Goal: Task Accomplishment & Management: Manage account settings

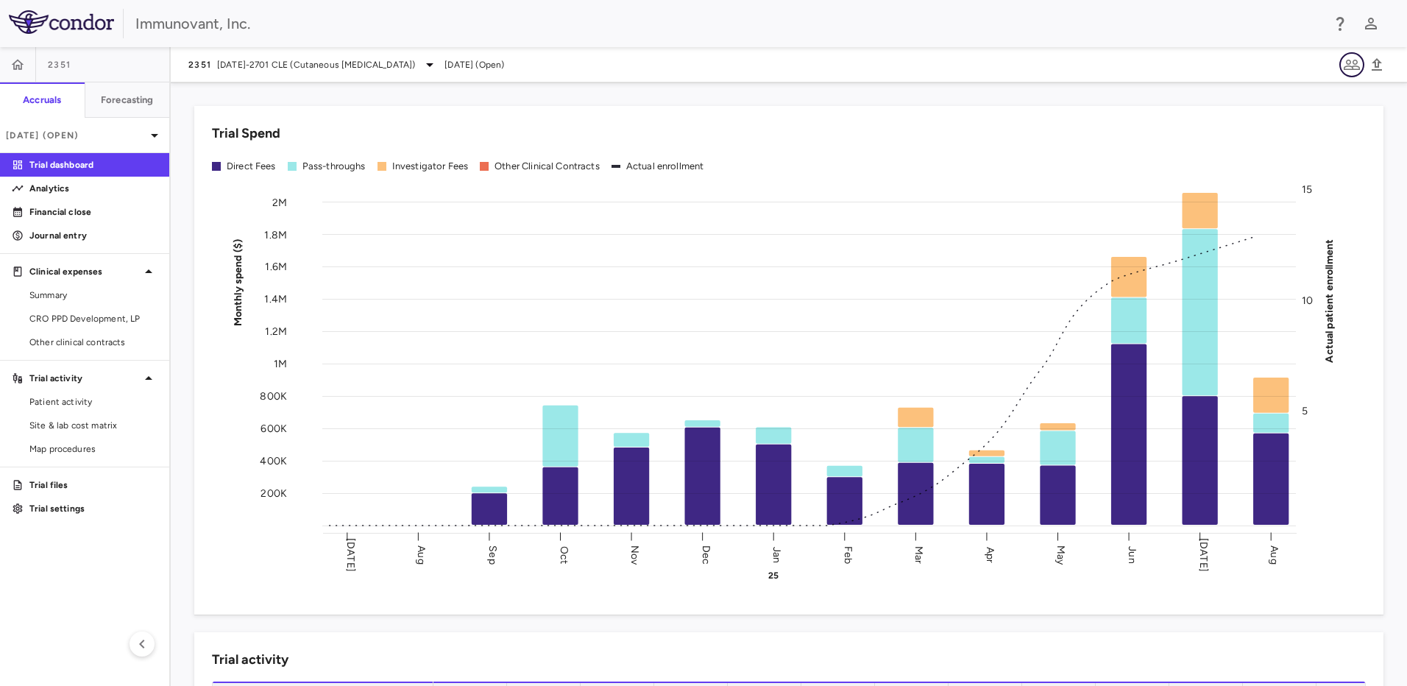
click at [1347, 59] on icon "button" at bounding box center [1352, 65] width 18 height 18
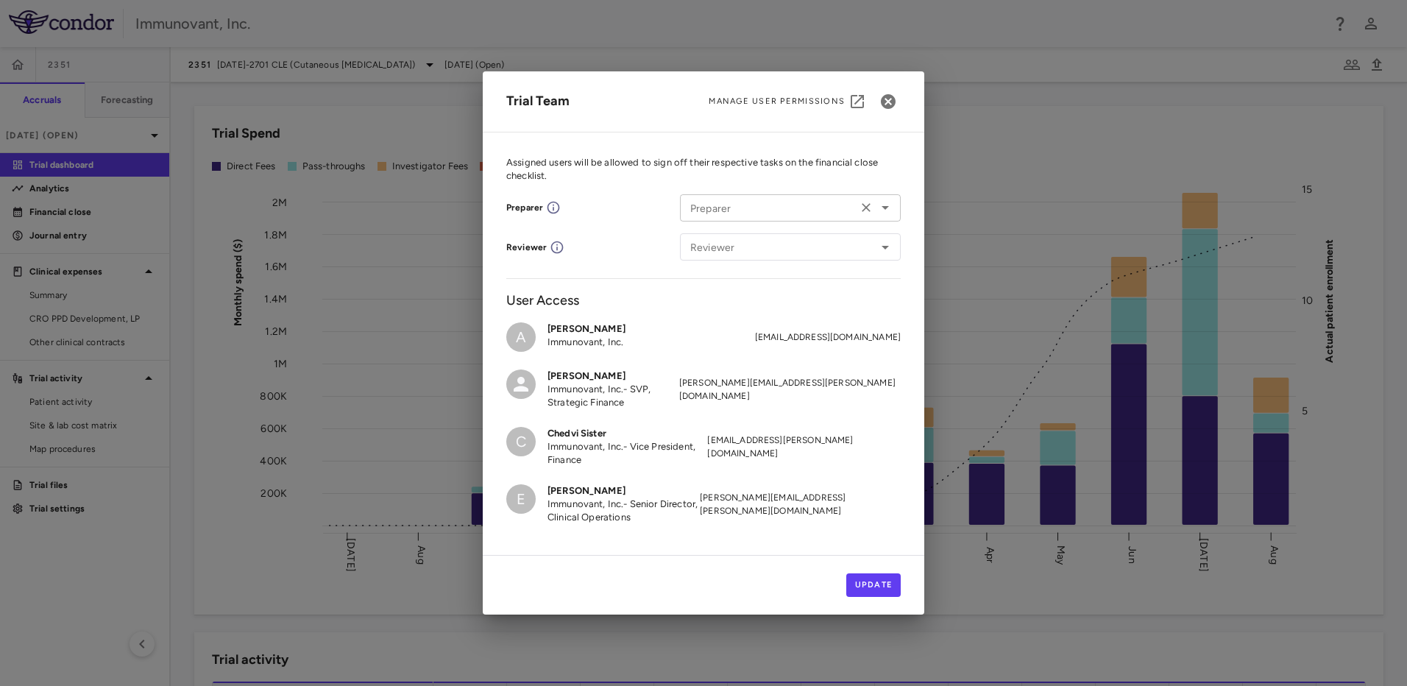
click at [830, 216] on input "Preparer" at bounding box center [768, 208] width 169 height 18
click at [888, 107] on icon "button" at bounding box center [888, 101] width 15 height 15
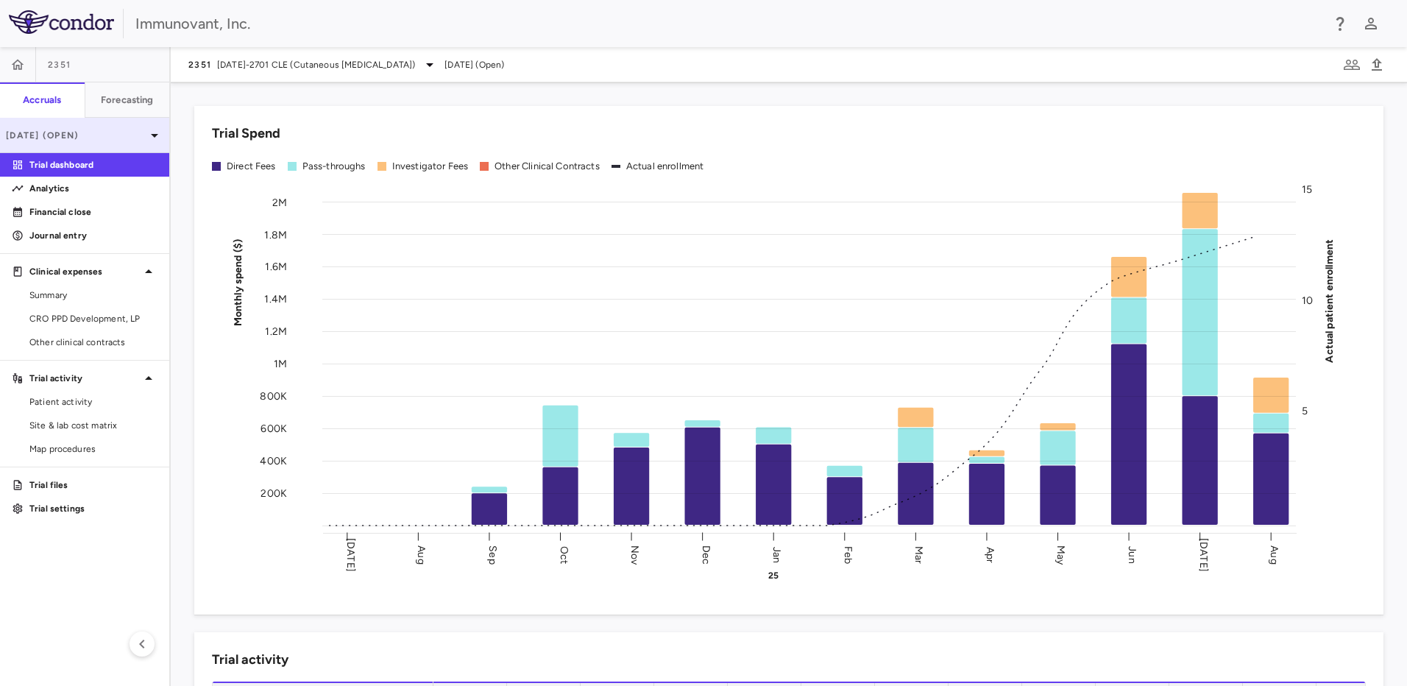
click at [152, 138] on icon at bounding box center [155, 136] width 18 height 18
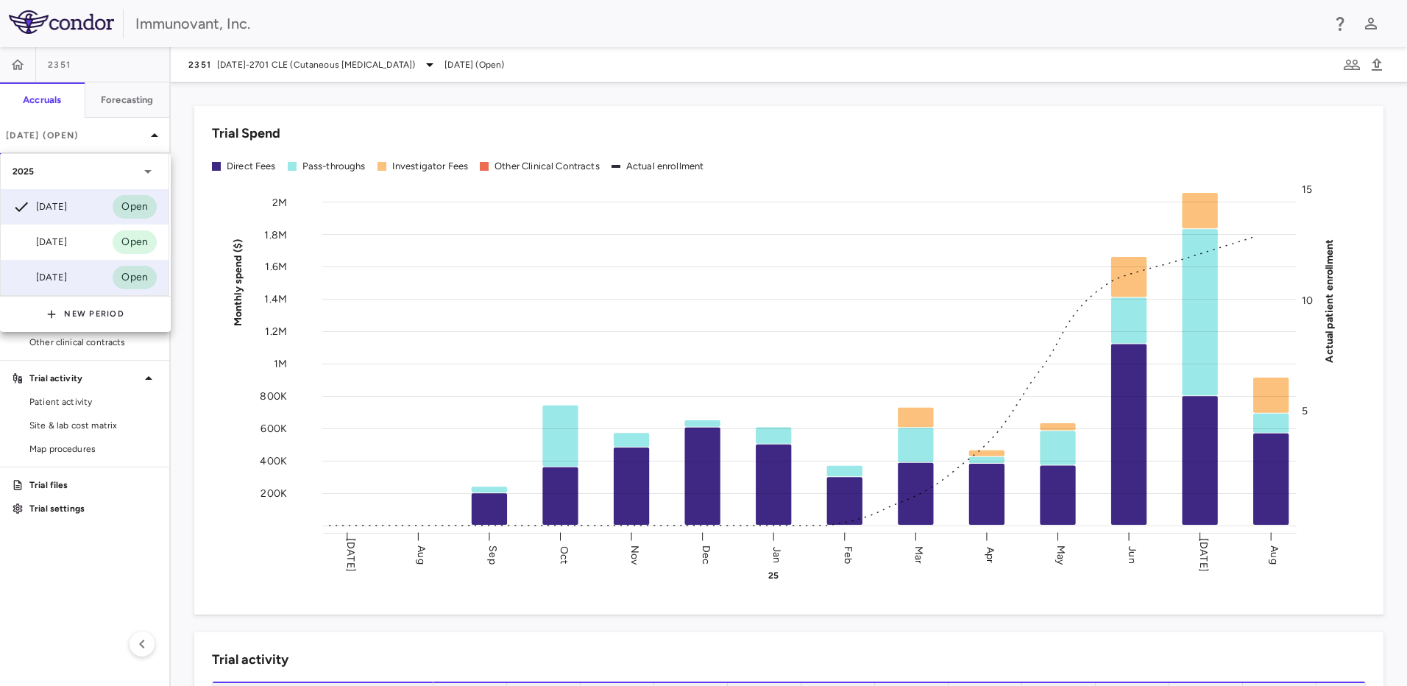
click at [102, 286] on div "Jun 2025 Open" at bounding box center [85, 277] width 168 height 35
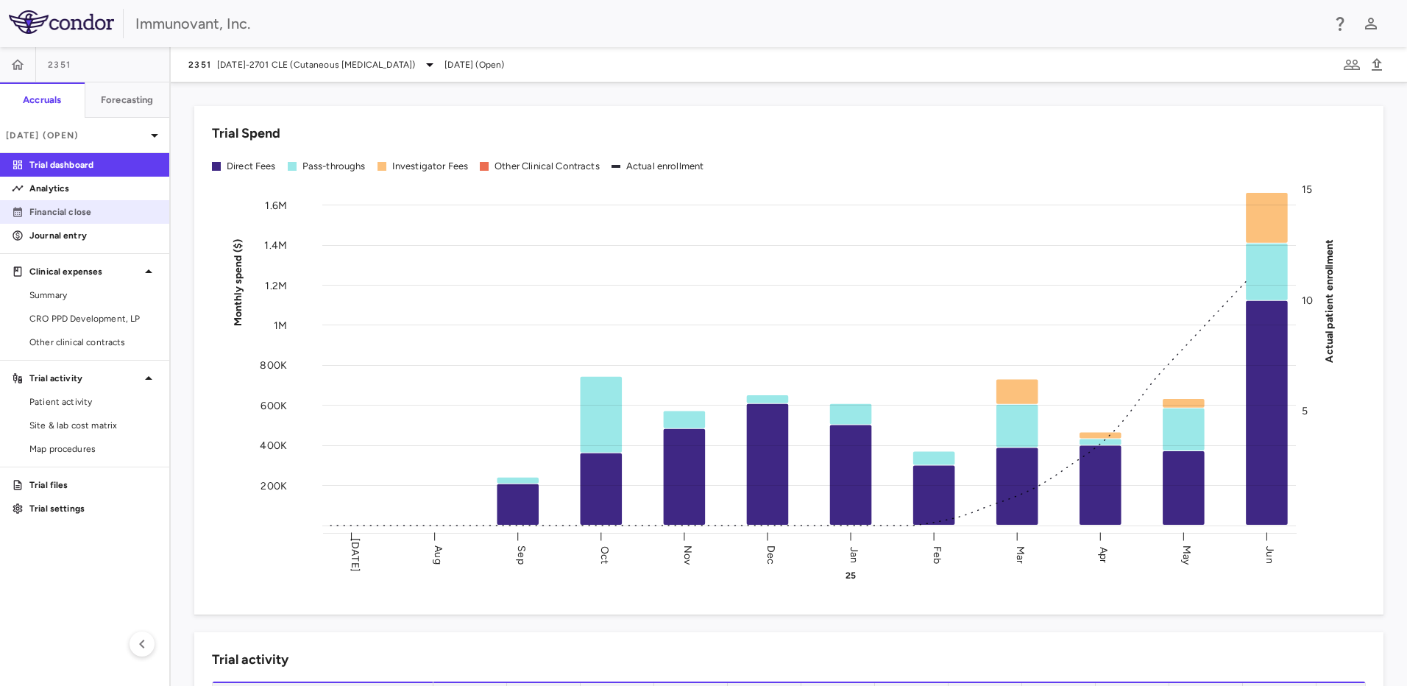
click at [94, 208] on p "Financial close" at bounding box center [93, 211] width 128 height 13
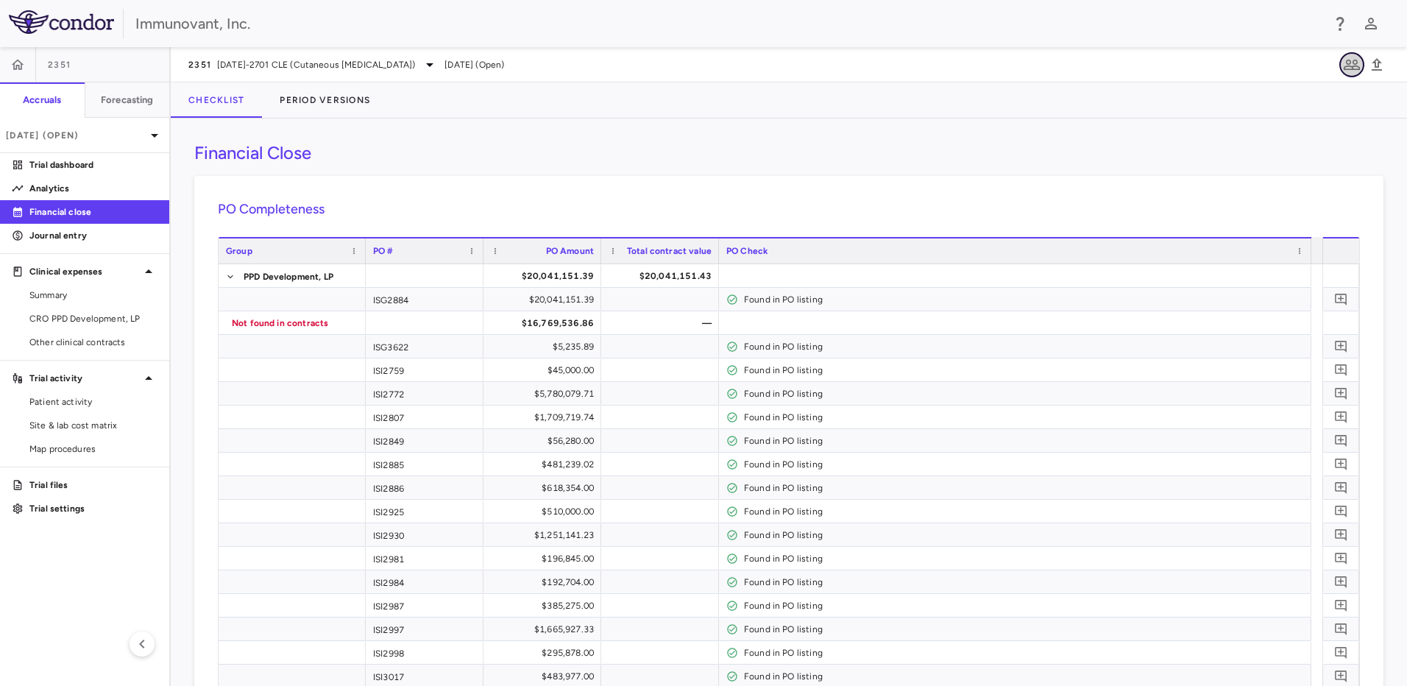
click at [1352, 60] on icon "button" at bounding box center [1352, 65] width 18 height 18
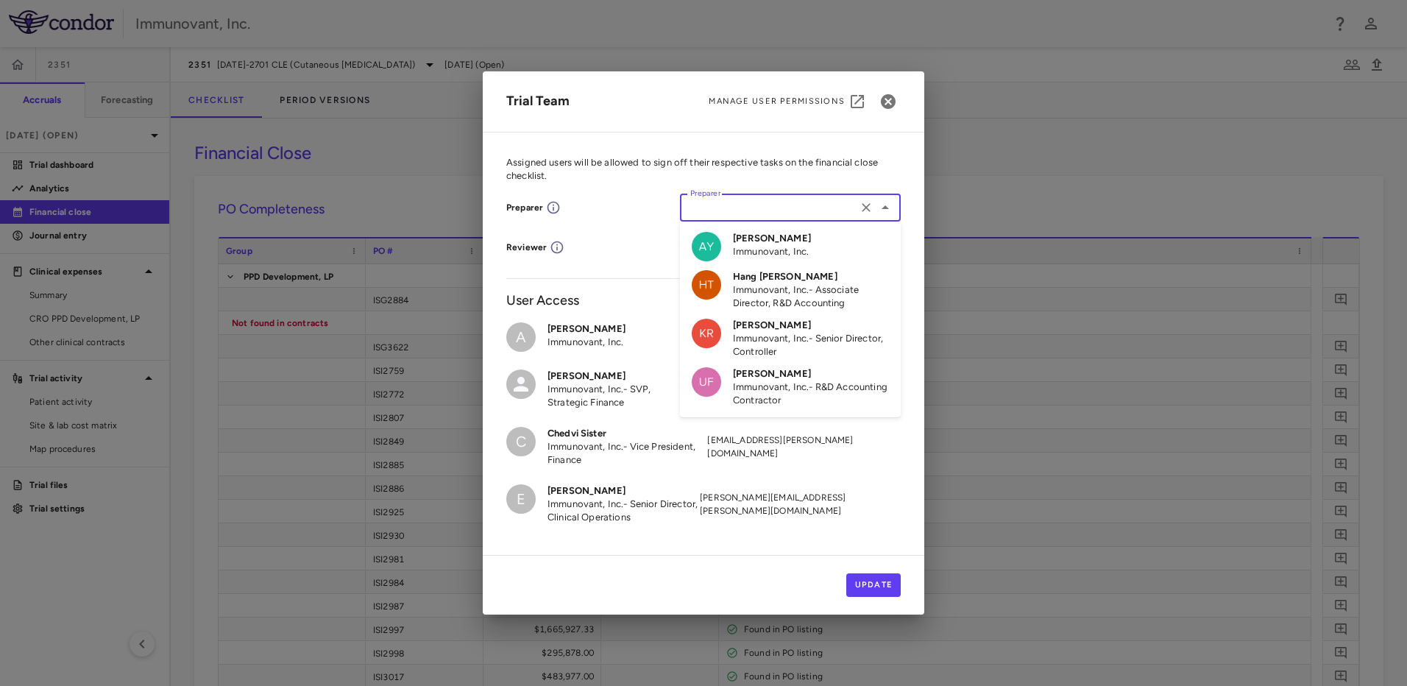
click at [790, 210] on input "Preparer" at bounding box center [768, 208] width 169 height 18
click at [783, 238] on h6 "Akram Yanny" at bounding box center [772, 238] width 78 height 13
type input "**********"
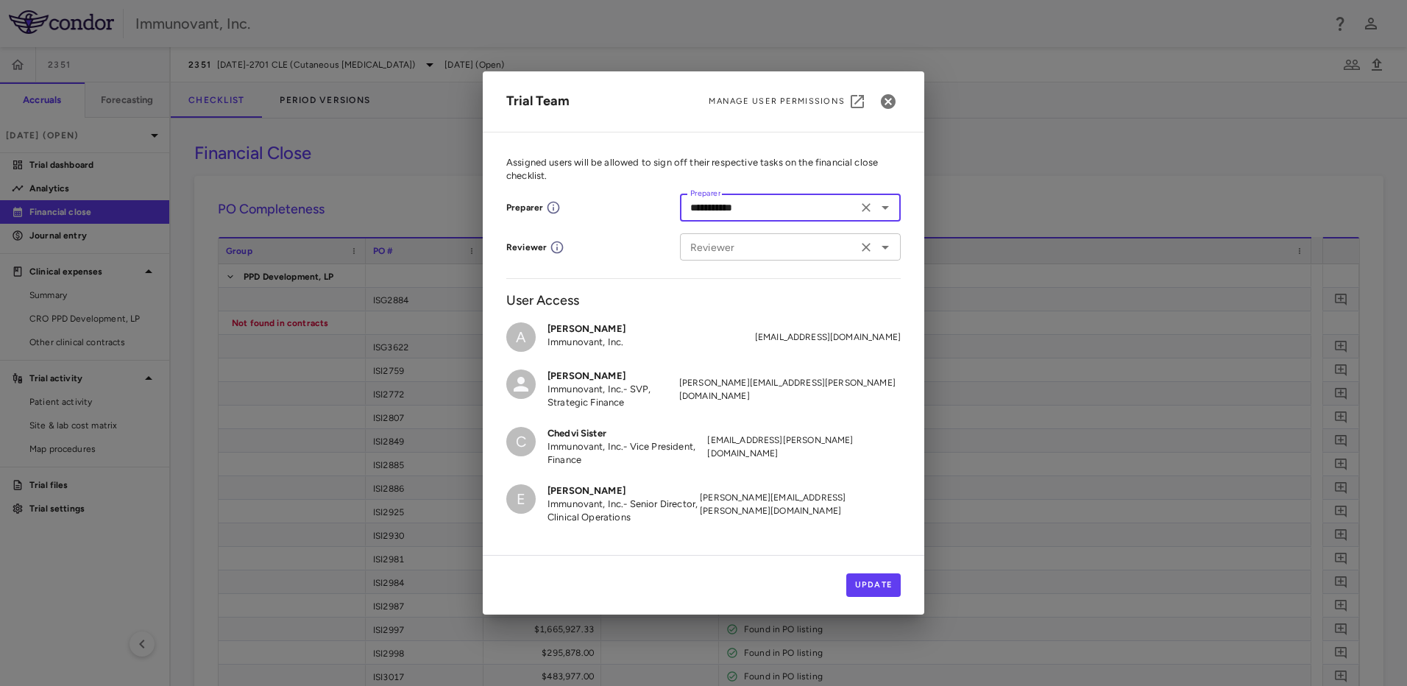
click at [781, 249] on input "Reviewer" at bounding box center [768, 247] width 169 height 18
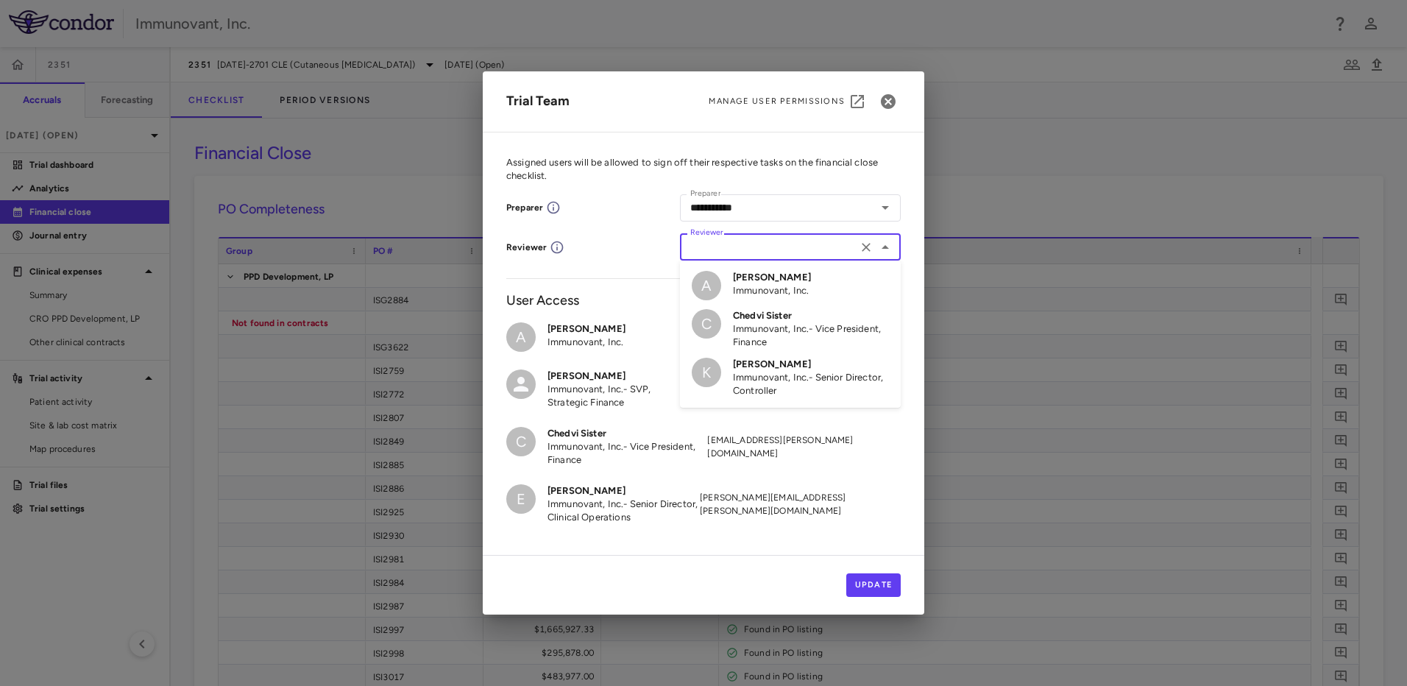
click at [784, 369] on h6 "Kimberly Roberts" at bounding box center [811, 364] width 156 height 13
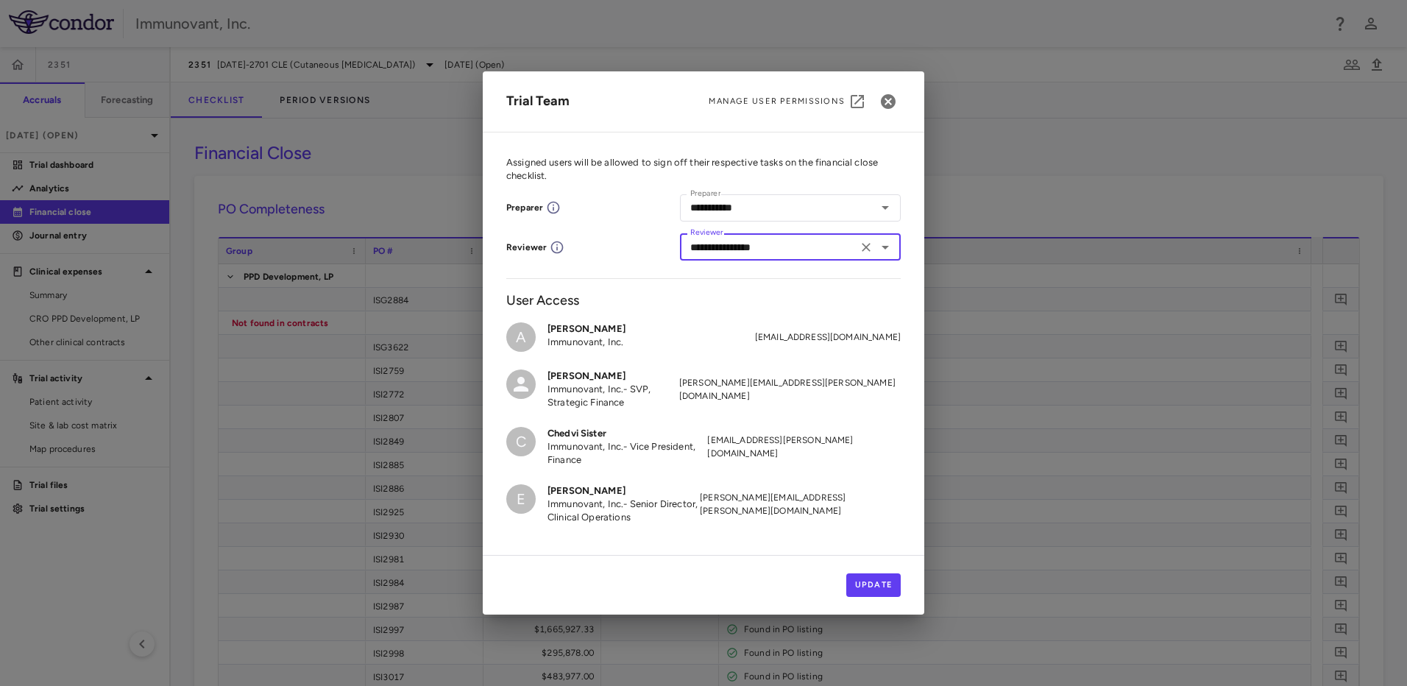
click at [885, 251] on icon "Open" at bounding box center [885, 247] width 18 height 18
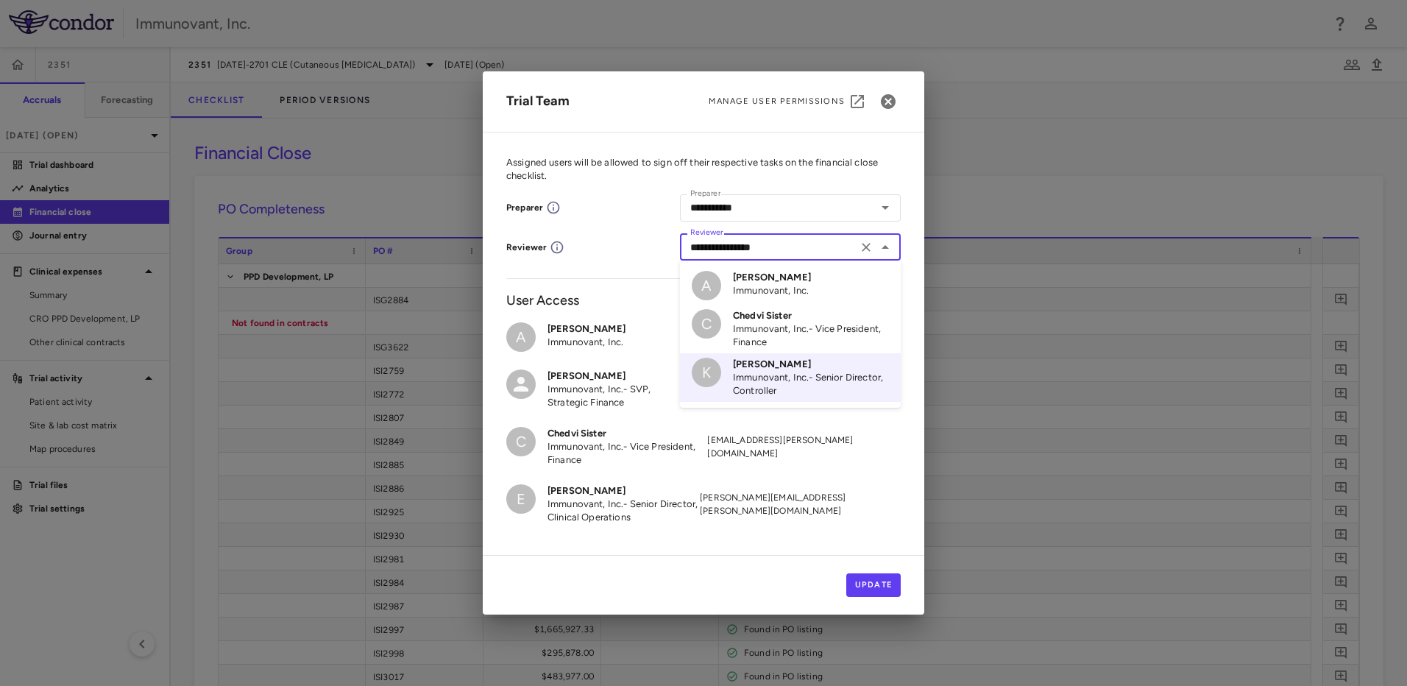
click at [819, 323] on p "Immunovant, Inc. - Vice President, Finance" at bounding box center [811, 335] width 156 height 26
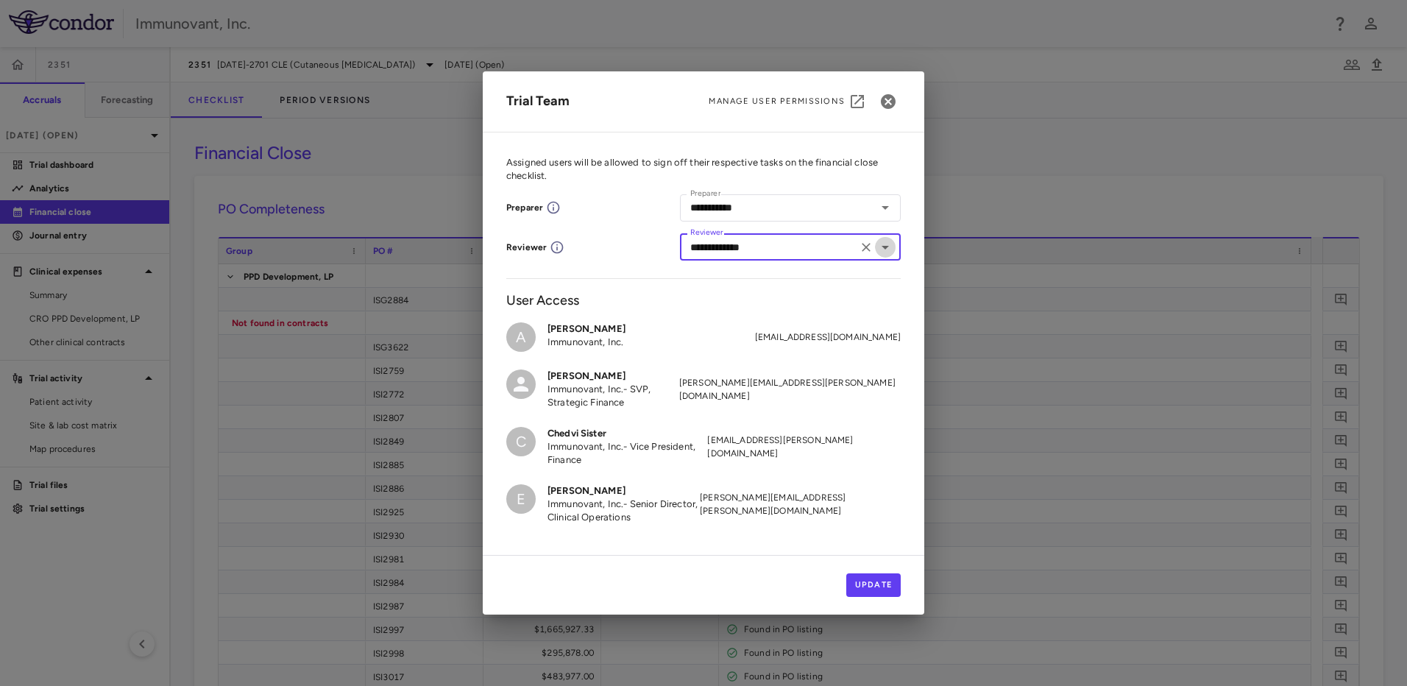
click at [889, 242] on icon "Open" at bounding box center [885, 247] width 18 height 18
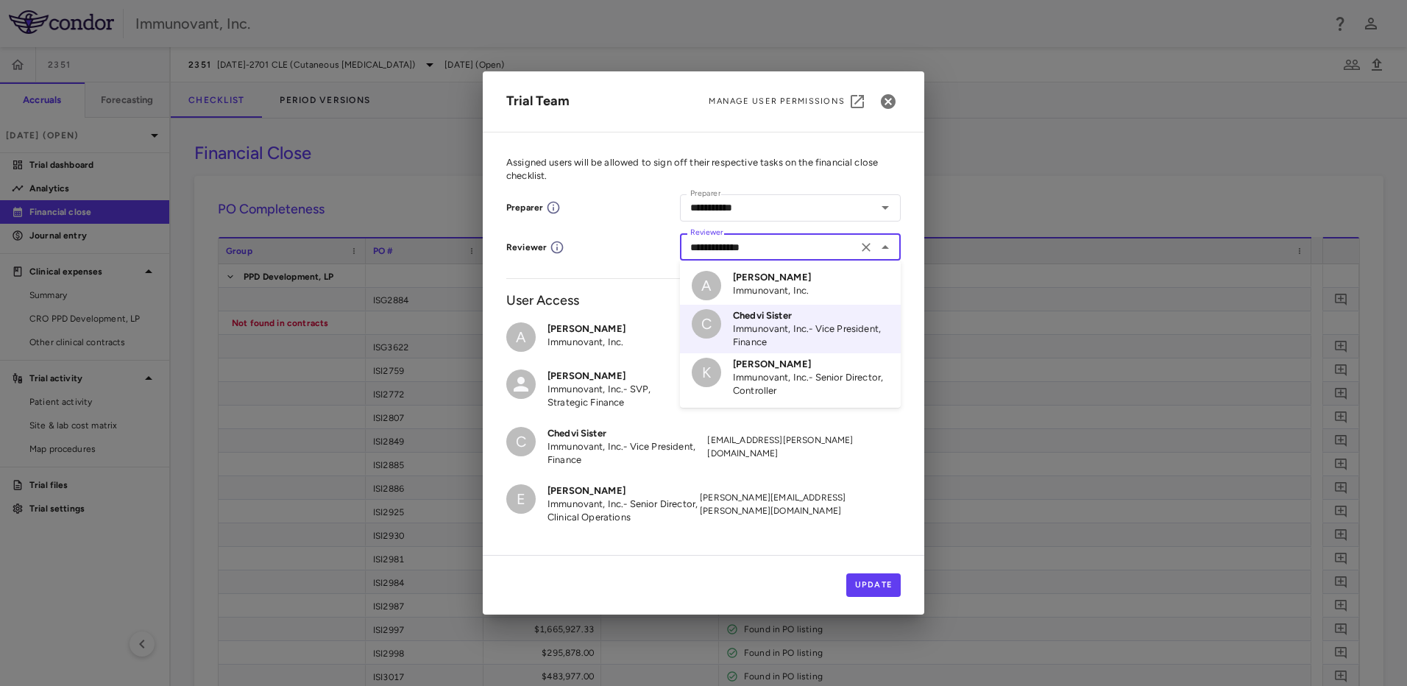
click at [795, 397] on li "K Kimberly Roberts Immunovant, Inc. - Senior Director, Controller" at bounding box center [790, 377] width 221 height 49
type input "**********"
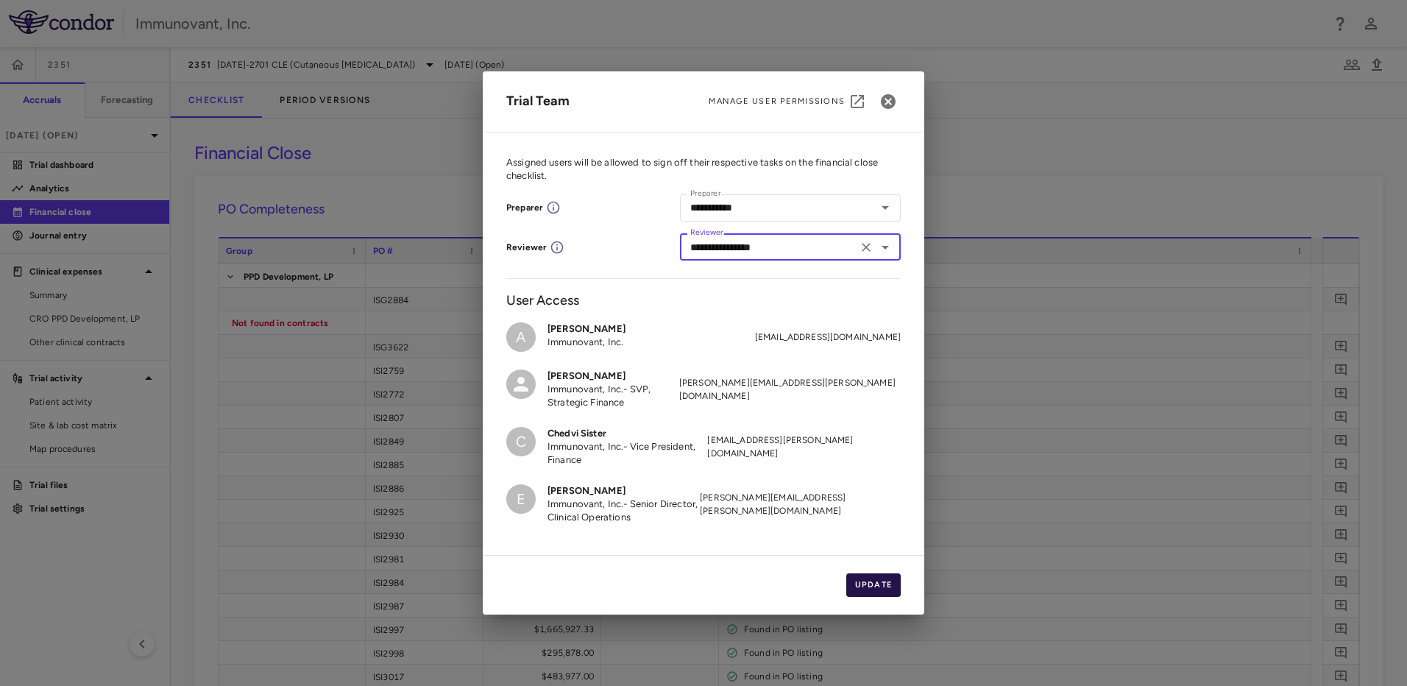
click at [876, 580] on button "Update" at bounding box center [873, 585] width 55 height 24
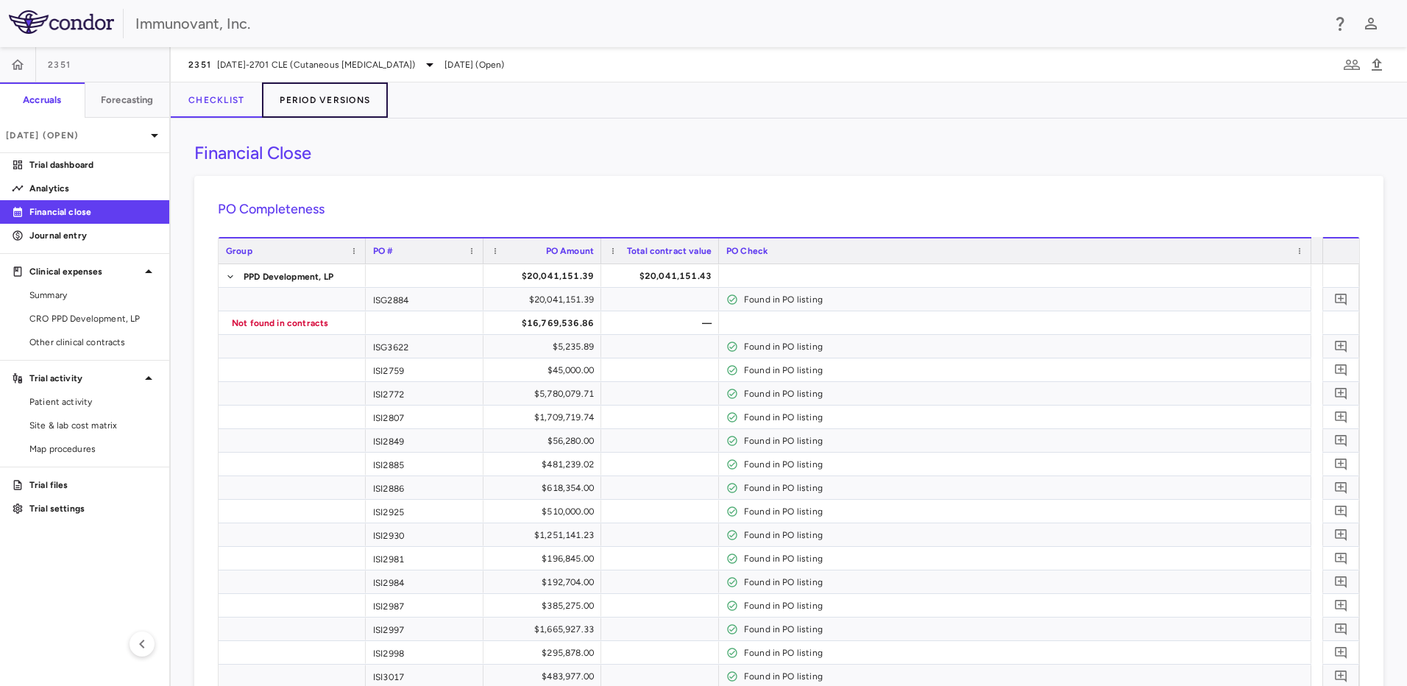
click at [358, 104] on button "Period Versions" at bounding box center [325, 99] width 126 height 35
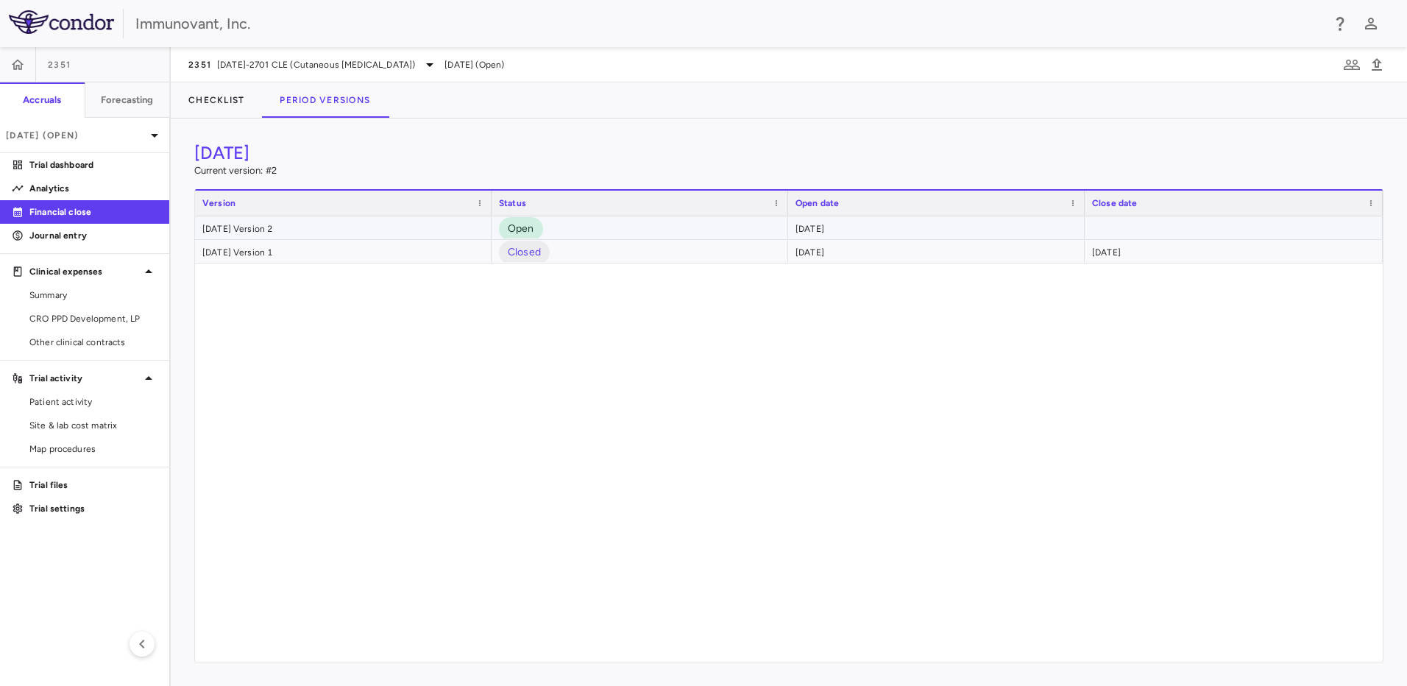
click at [288, 228] on div "June 2025 Version 2" at bounding box center [343, 227] width 297 height 23
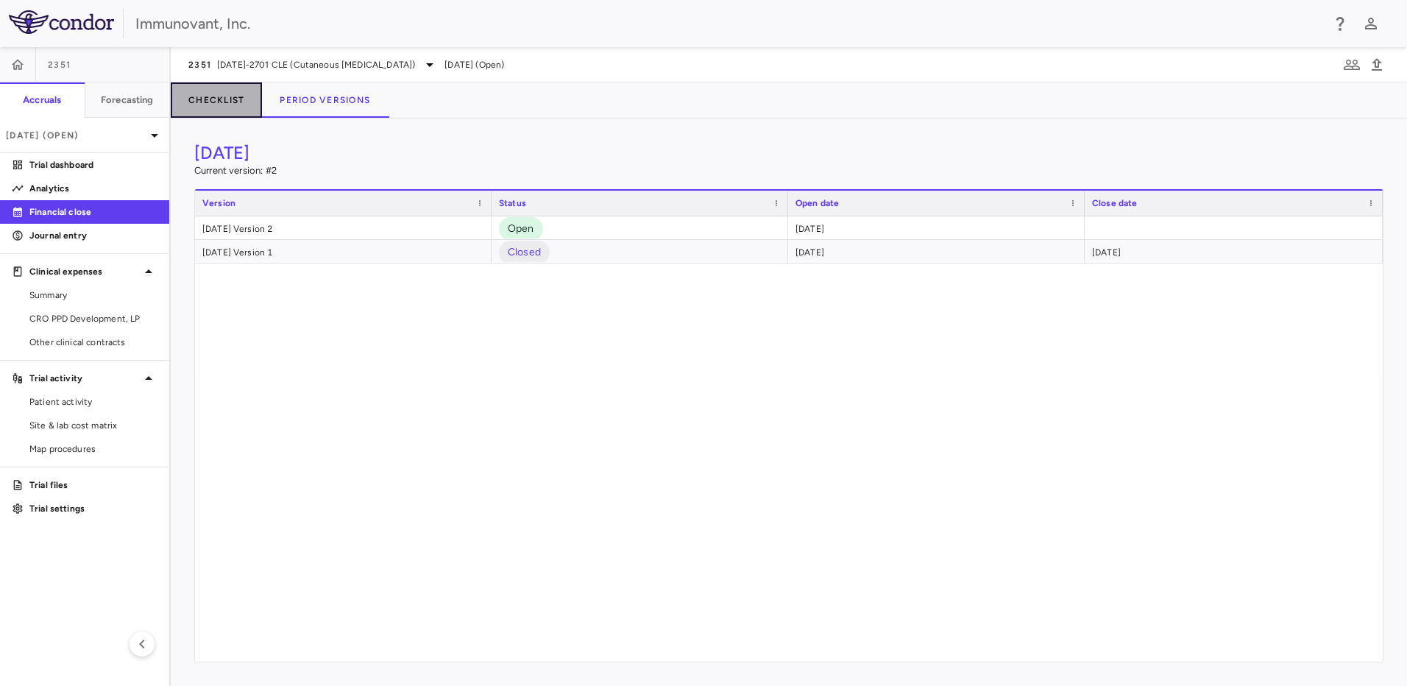
click at [202, 93] on button "Checklist" at bounding box center [216, 99] width 91 height 35
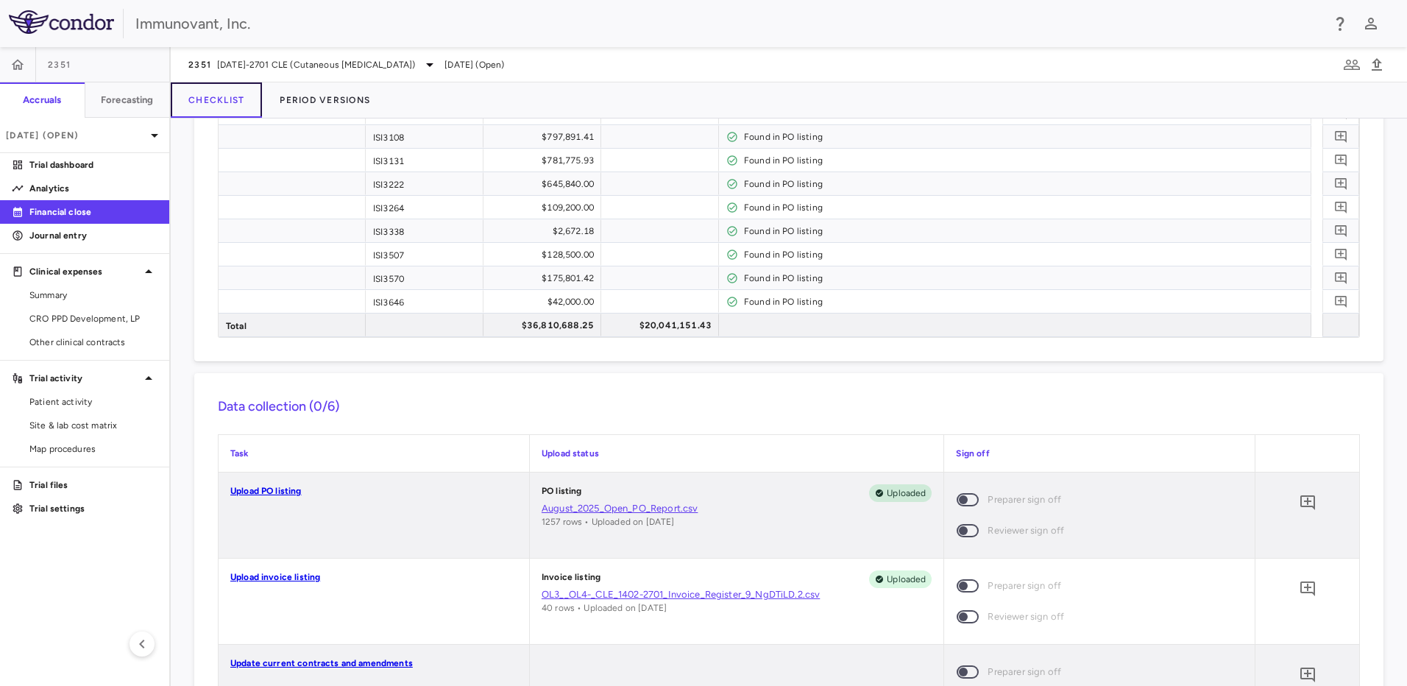
scroll to position [587, 0]
click at [1348, 57] on icon "button" at bounding box center [1352, 65] width 18 height 18
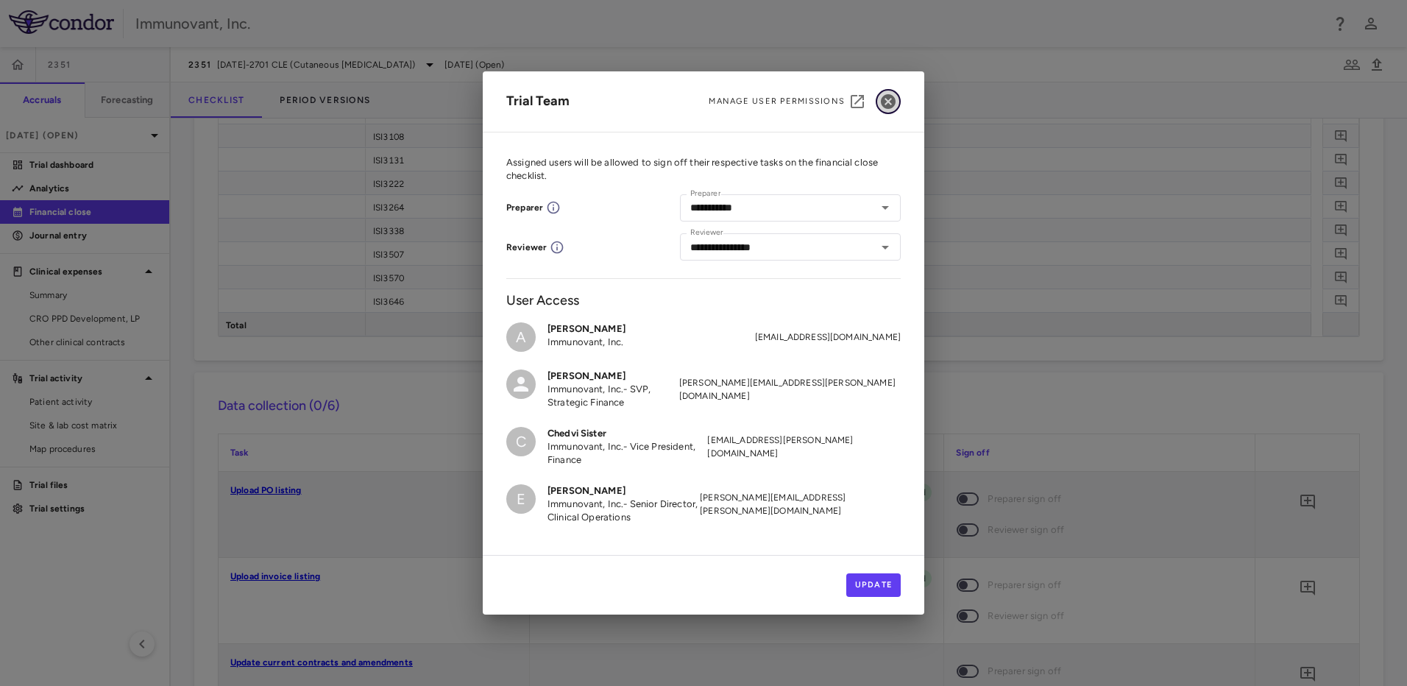
click at [890, 101] on icon "button" at bounding box center [888, 101] width 15 height 15
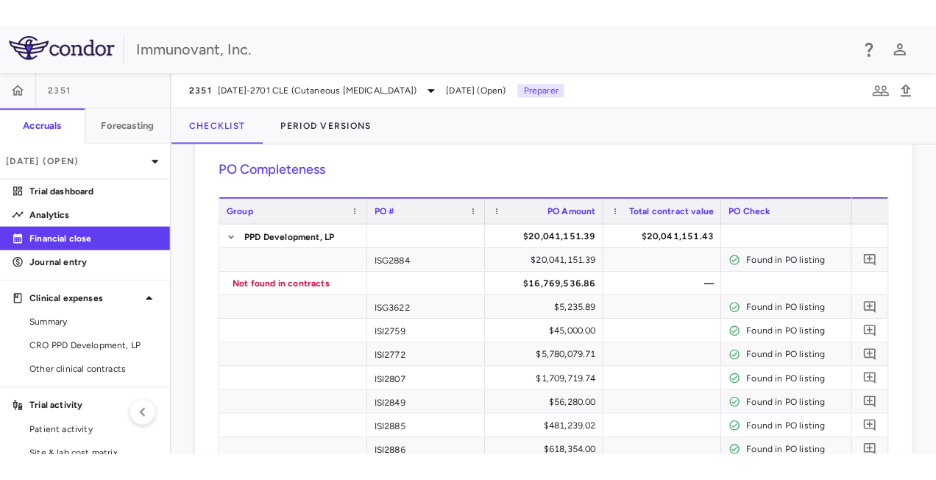
scroll to position [66, 0]
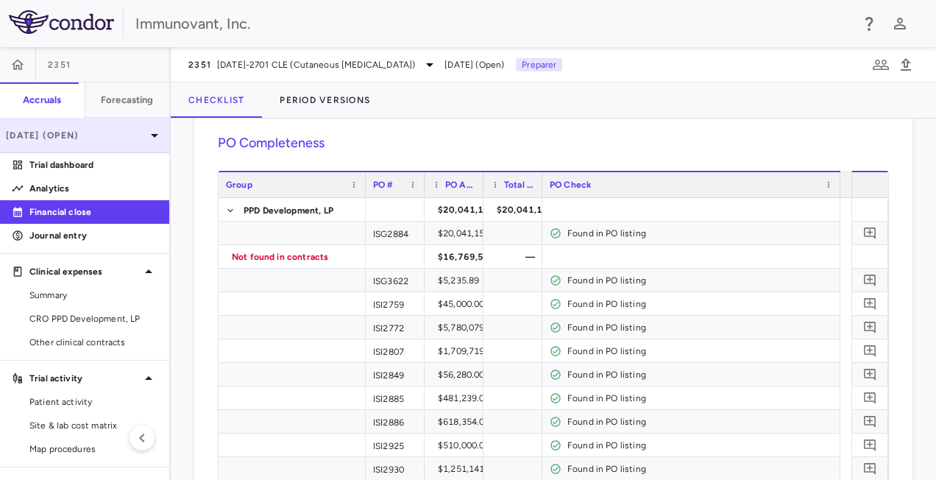
click at [146, 138] on icon at bounding box center [155, 136] width 18 height 18
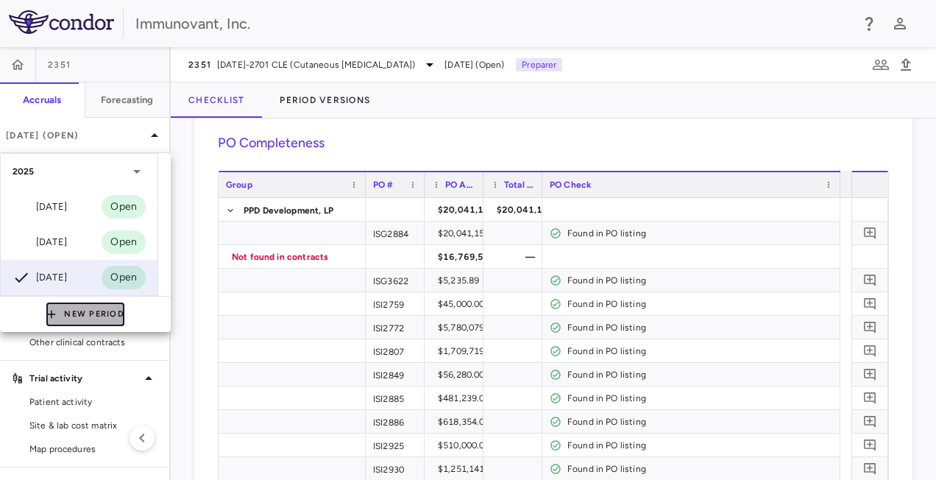
click at [85, 314] on button "New Period" at bounding box center [85, 314] width 78 height 24
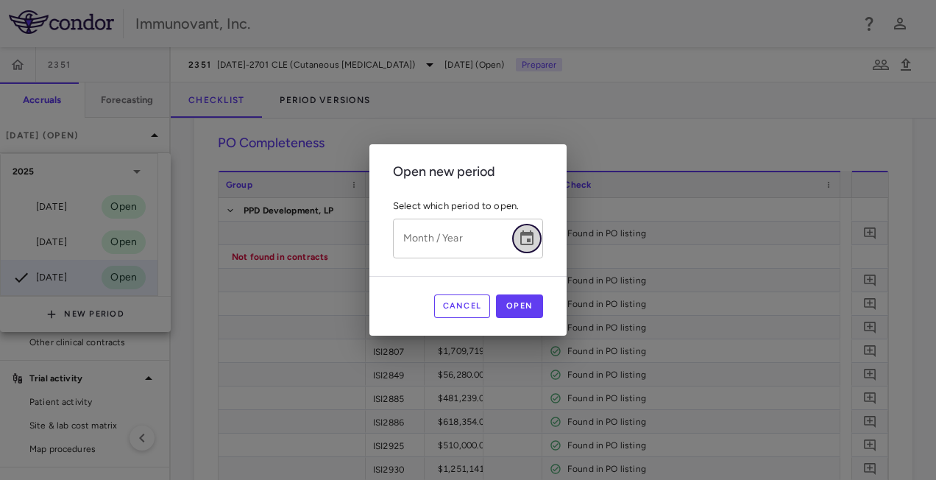
click at [522, 233] on icon "Choose date" at bounding box center [526, 237] width 13 height 15
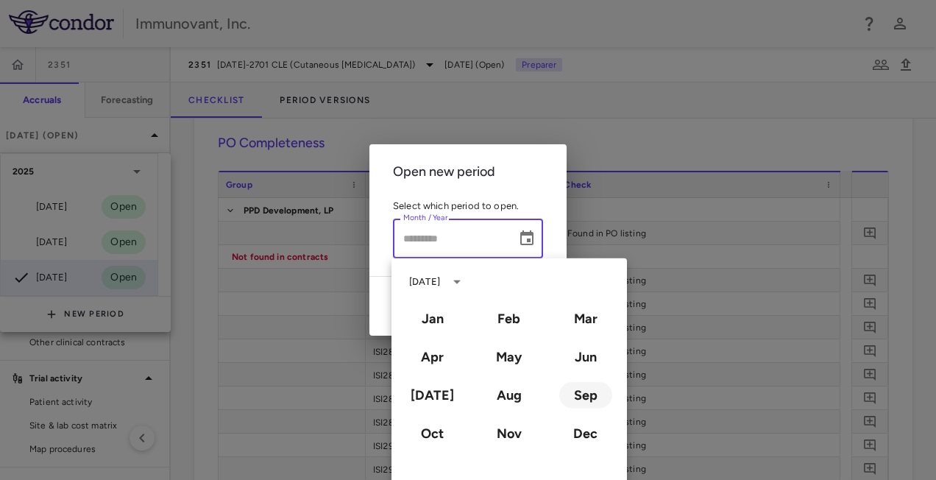
click at [578, 385] on button "Sep" at bounding box center [585, 395] width 53 height 26
type input "**********"
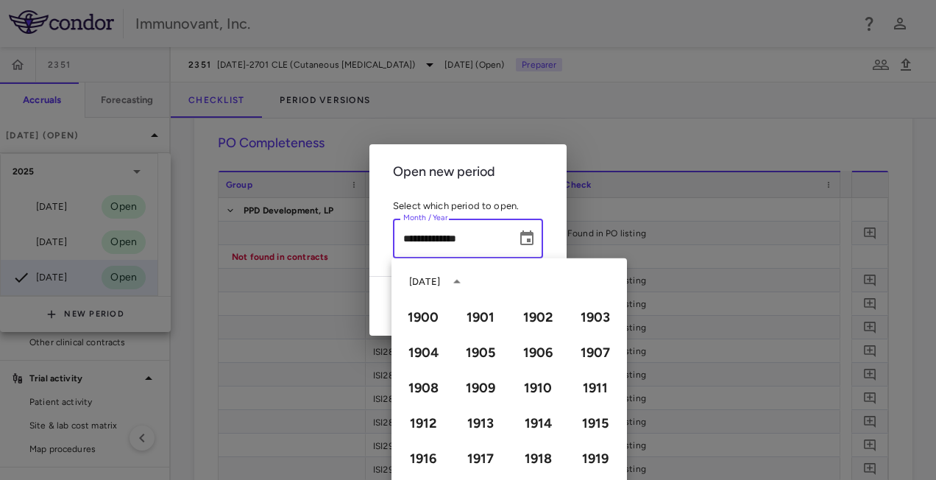
scroll to position [1010, 0]
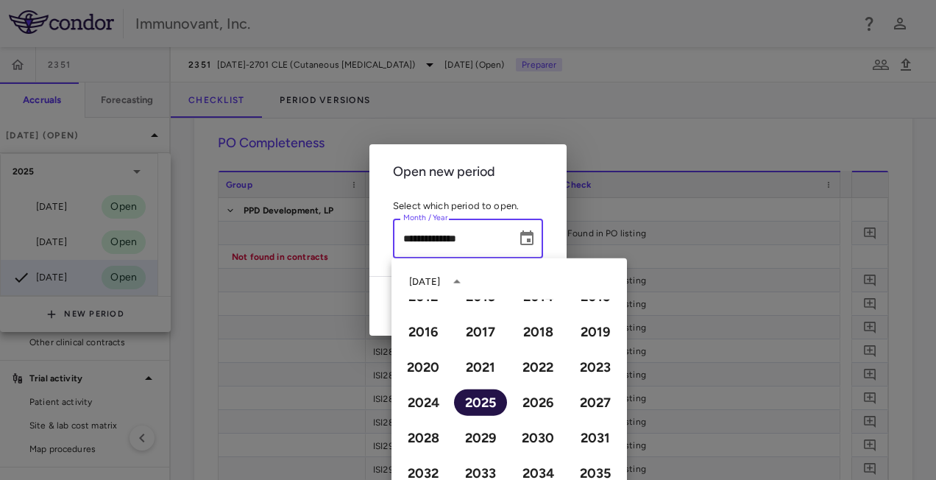
click at [467, 405] on button "2025" at bounding box center [480, 402] width 53 height 26
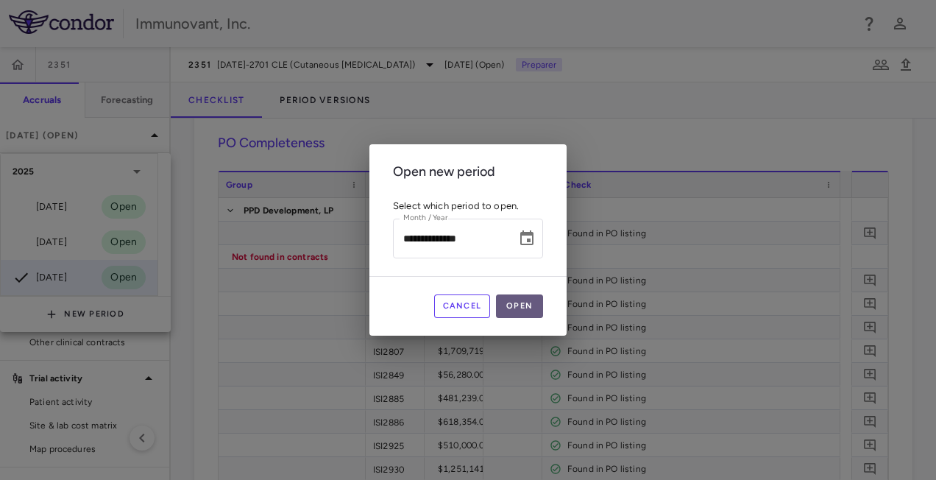
click at [521, 304] on button "Open" at bounding box center [519, 306] width 47 height 24
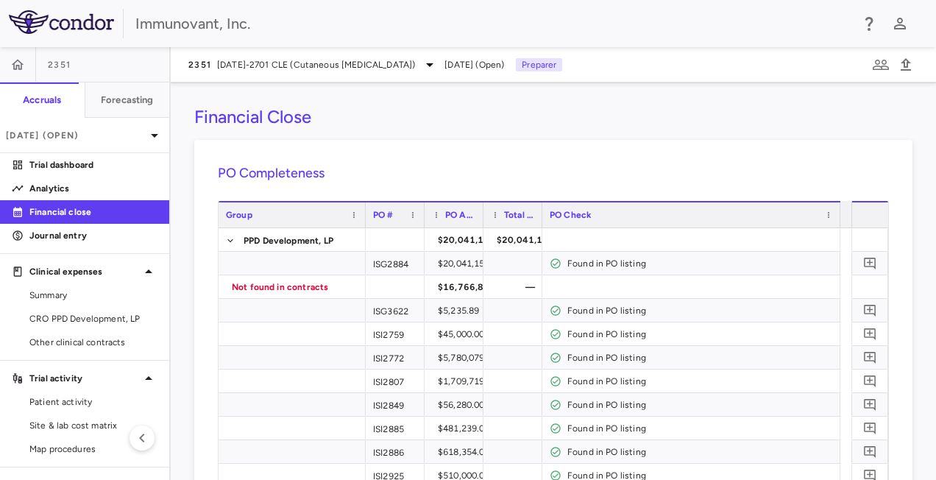
click at [464, 124] on div "Financial Close" at bounding box center [553, 117] width 718 height 22
click at [63, 167] on p "Trial dashboard" at bounding box center [93, 164] width 128 height 13
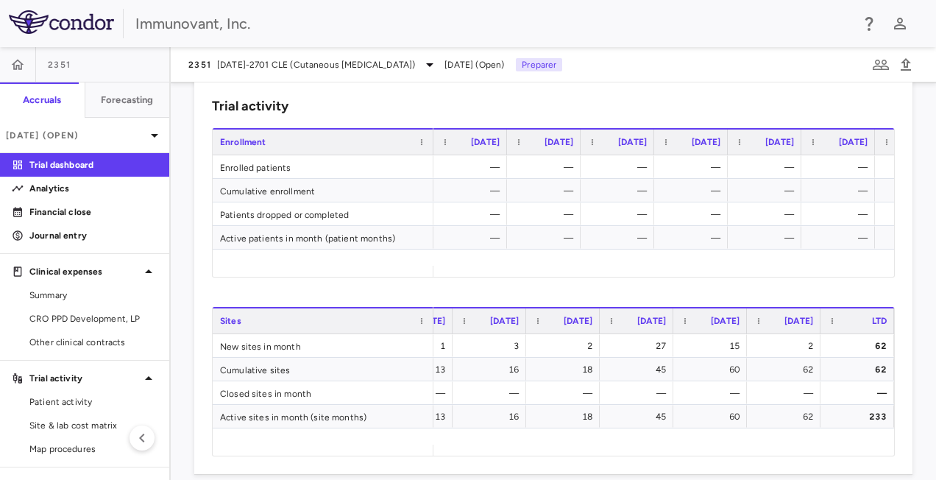
scroll to position [0, 79]
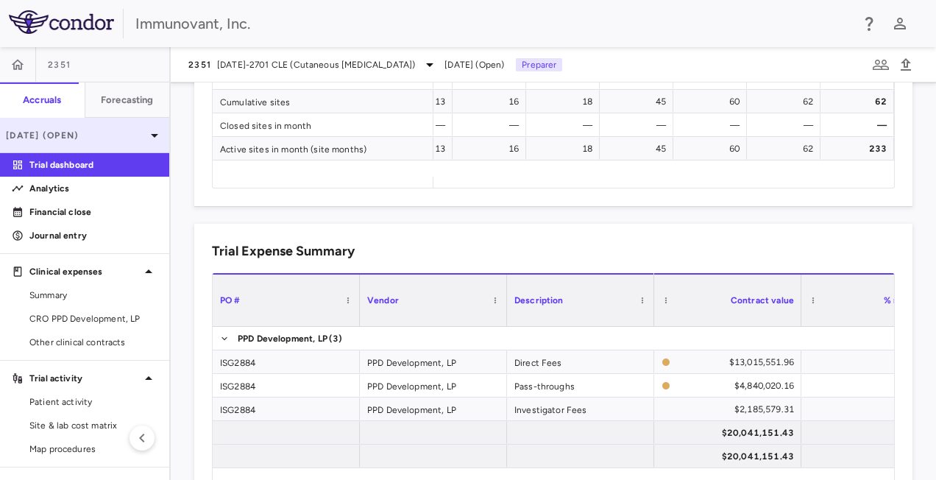
click at [56, 121] on div "Sep 2025 (Open)" at bounding box center [84, 135] width 169 height 35
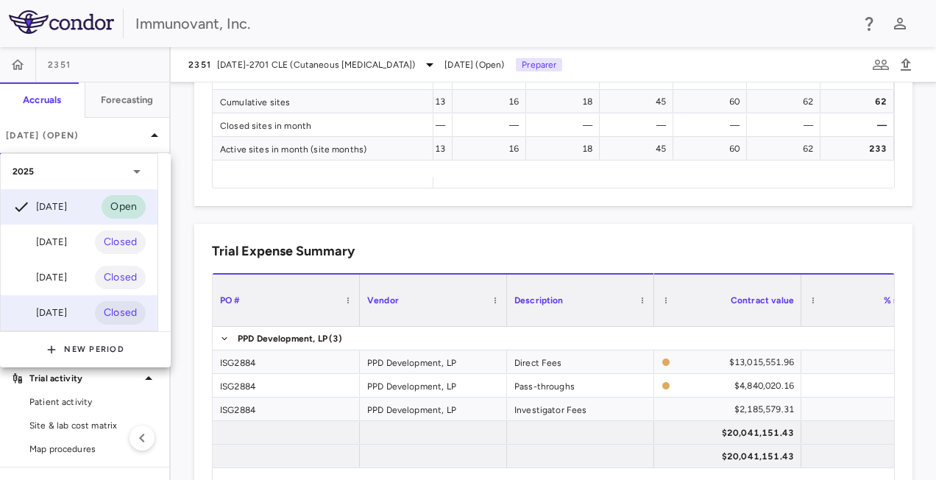
click at [78, 311] on div "Jun 2025 Closed" at bounding box center [79, 312] width 157 height 35
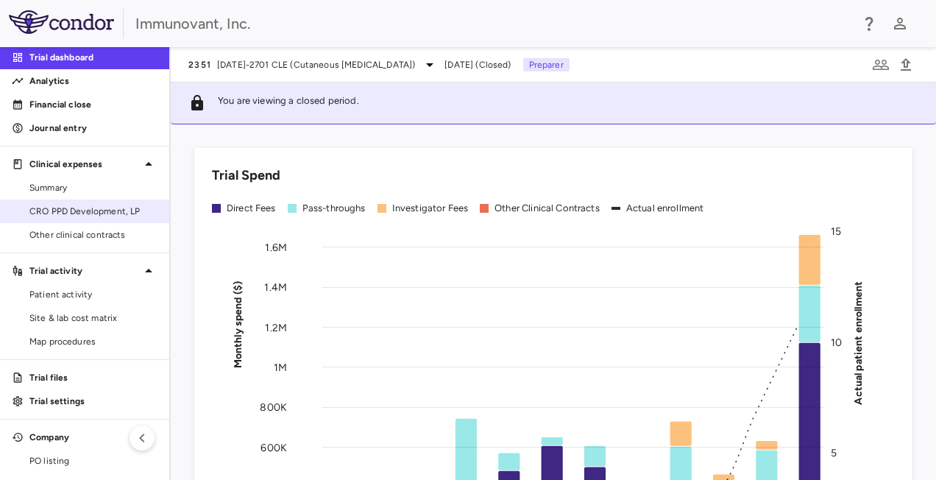
scroll to position [228, 0]
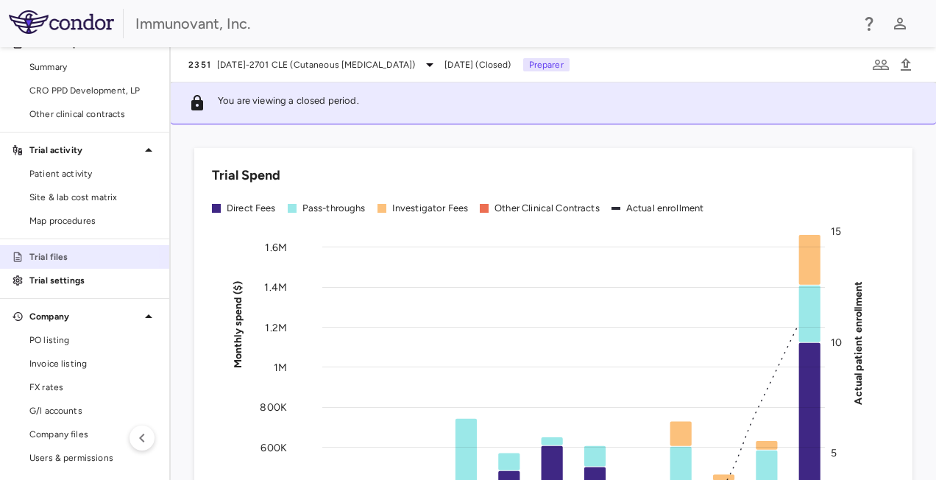
click at [78, 257] on p "Trial files" at bounding box center [93, 256] width 128 height 13
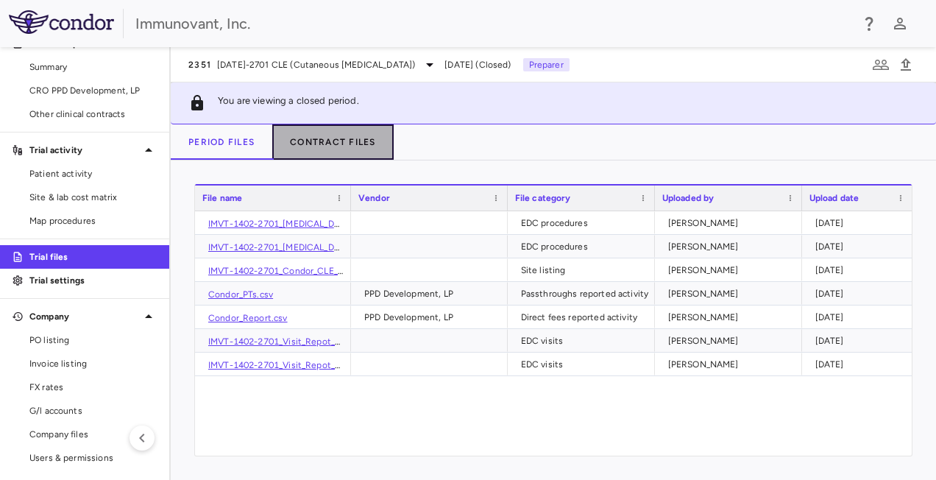
click at [360, 143] on button "Contract Files" at bounding box center [332, 141] width 121 height 35
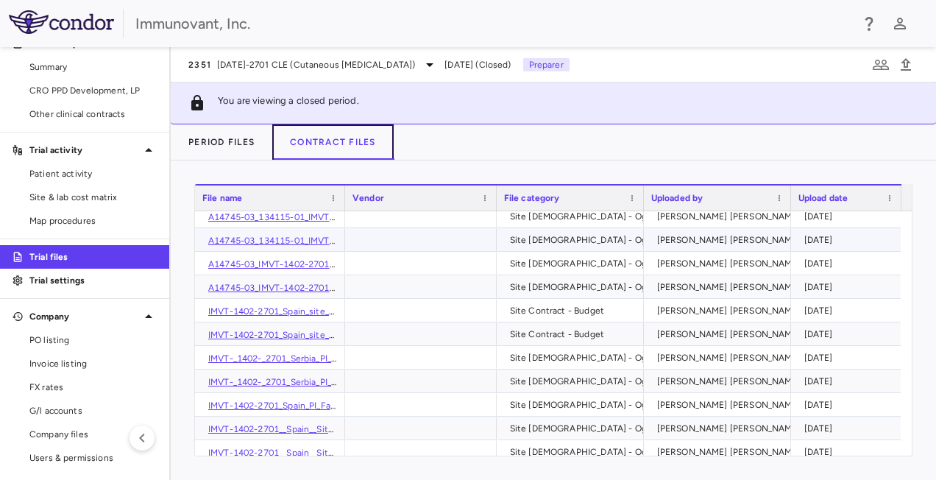
scroll to position [573, 0]
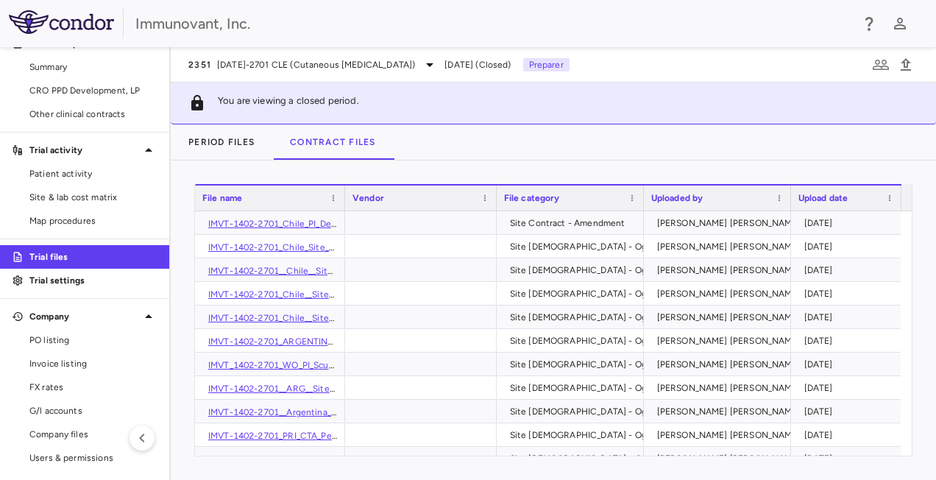
click at [241, 196] on div "File name" at bounding box center [263, 198] width 122 height 18
